Goal: Task Accomplishment & Management: Manage account settings

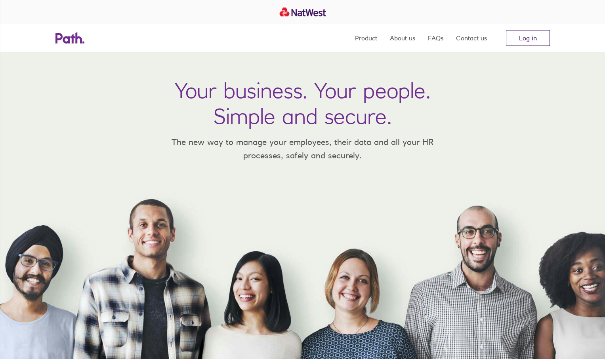
click at [519, 36] on link "Log in" at bounding box center [528, 38] width 44 height 16
click at [525, 20] on div at bounding box center [302, 12] width 605 height 24
click at [521, 44] on link "Log in" at bounding box center [528, 38] width 44 height 16
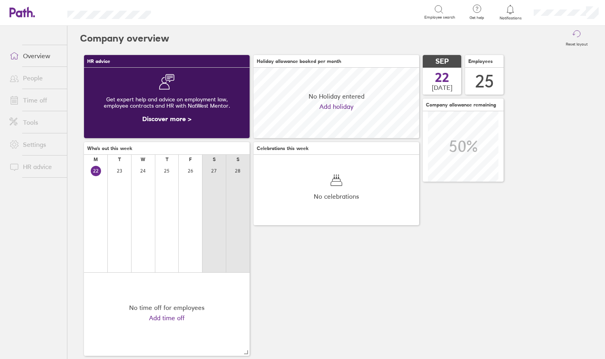
scroll to position [71, 166]
click at [44, 107] on link "Time off" at bounding box center [35, 100] width 64 height 16
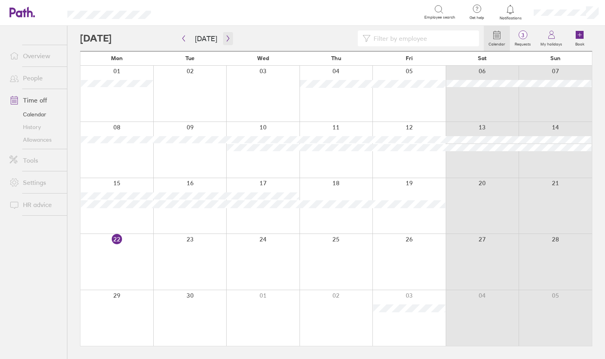
click at [225, 39] on icon "button" at bounding box center [228, 38] width 6 height 6
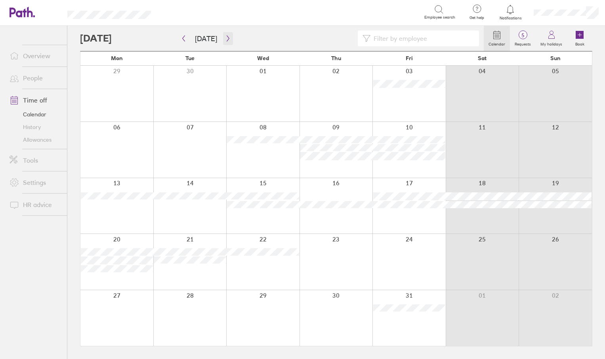
click at [225, 39] on icon "button" at bounding box center [228, 38] width 6 height 6
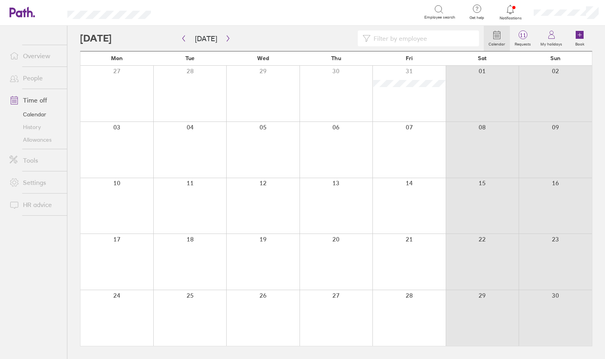
click at [129, 160] on div at bounding box center [116, 150] width 73 height 56
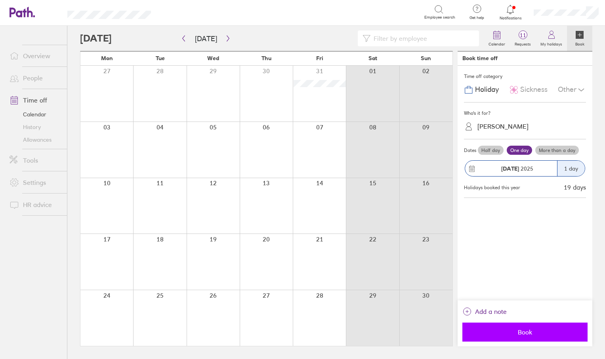
click at [525, 331] on span "Book" at bounding box center [525, 332] width 114 height 7
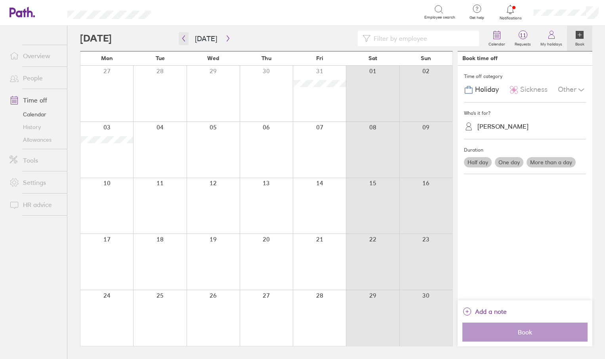
click at [183, 39] on icon "button" at bounding box center [184, 38] width 6 height 6
click at [225, 36] on icon "button" at bounding box center [228, 38] width 6 height 6
click at [225, 44] on button "button" at bounding box center [228, 38] width 10 height 13
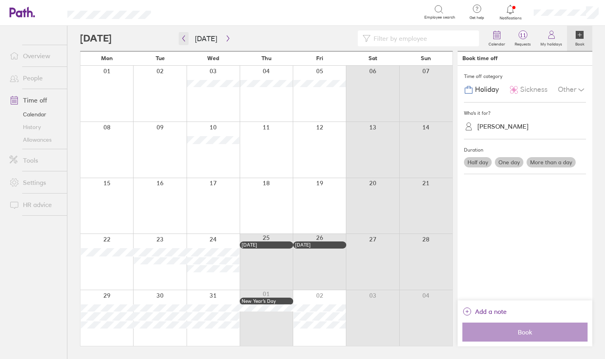
click at [181, 42] on button "button" at bounding box center [184, 38] width 10 height 13
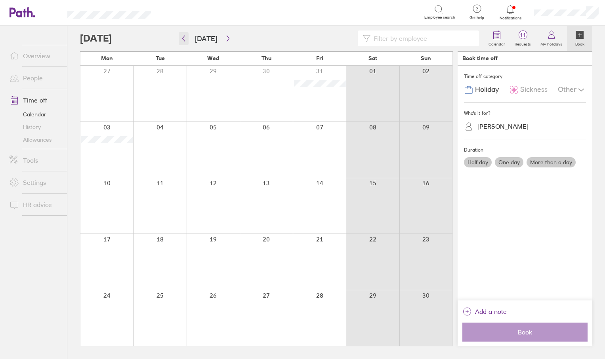
click at [181, 42] on button "button" at bounding box center [184, 38] width 10 height 13
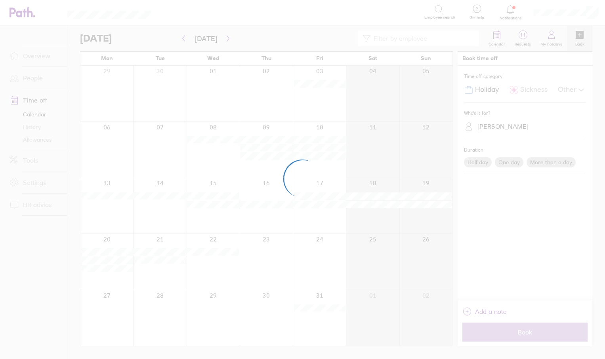
click at [181, 42] on div at bounding box center [302, 179] width 605 height 359
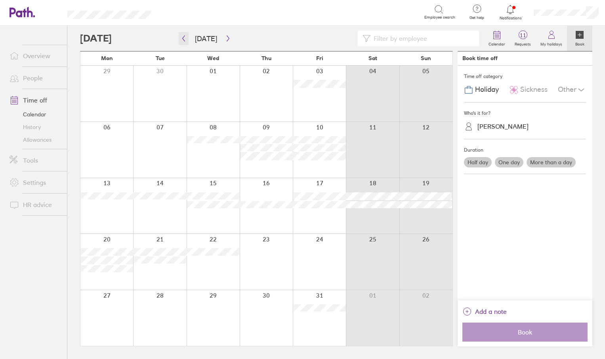
click at [185, 39] on icon "button" at bounding box center [184, 38] width 6 height 6
